Goal: Task Accomplishment & Management: Manage account settings

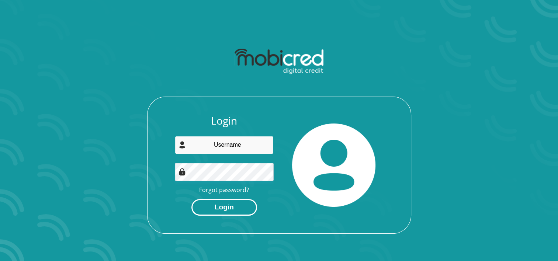
type input "dymphnacarroll38@gmail.com"
click at [234, 208] on button "Login" at bounding box center [224, 207] width 66 height 17
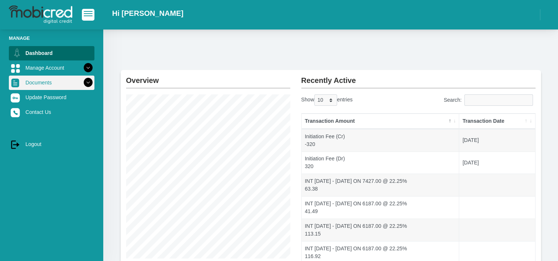
click at [59, 76] on link "Documents" at bounding box center [52, 83] width 86 height 14
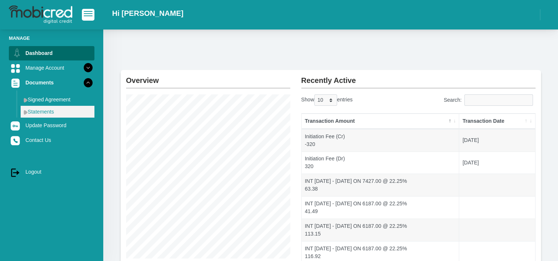
click at [55, 115] on link "Statements" at bounding box center [58, 112] width 74 height 12
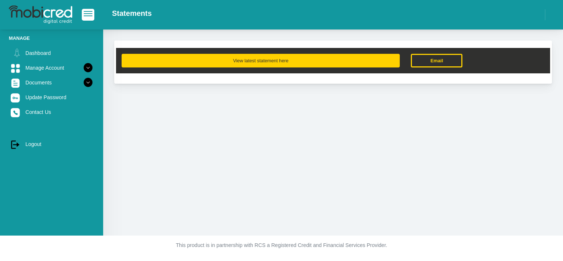
click at [263, 59] on button "View latest statement here" at bounding box center [261, 61] width 278 height 14
